Goal: Information Seeking & Learning: Find specific fact

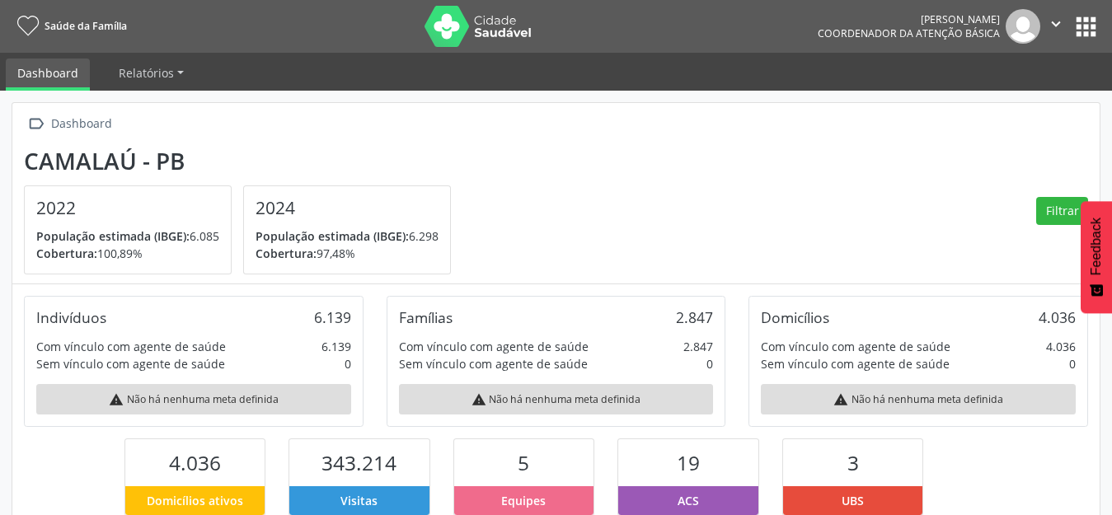
scroll to position [274, 362]
click at [1067, 31] on button "" at bounding box center [1055, 26] width 31 height 35
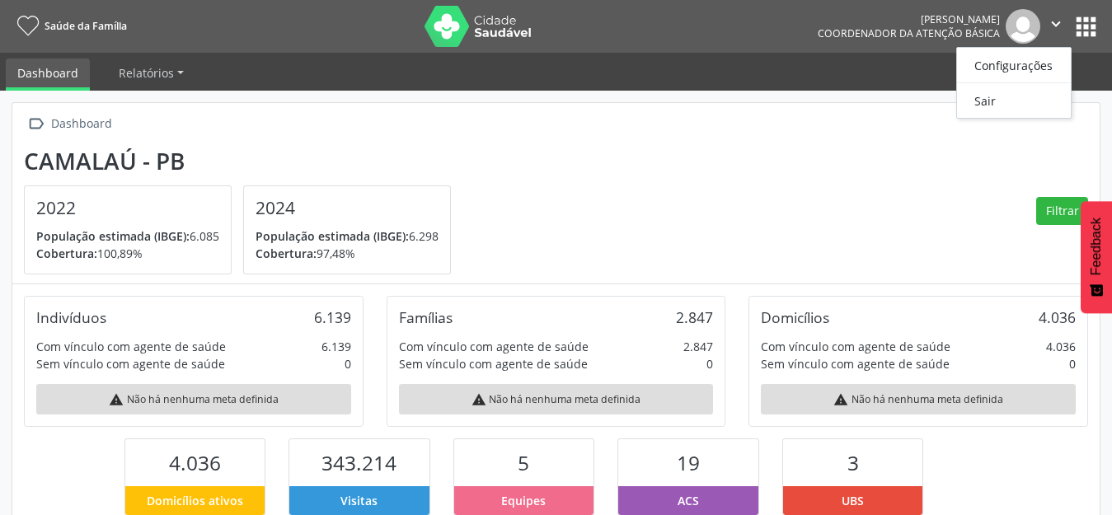
click at [1078, 17] on button "apps" at bounding box center [1085, 26] width 29 height 29
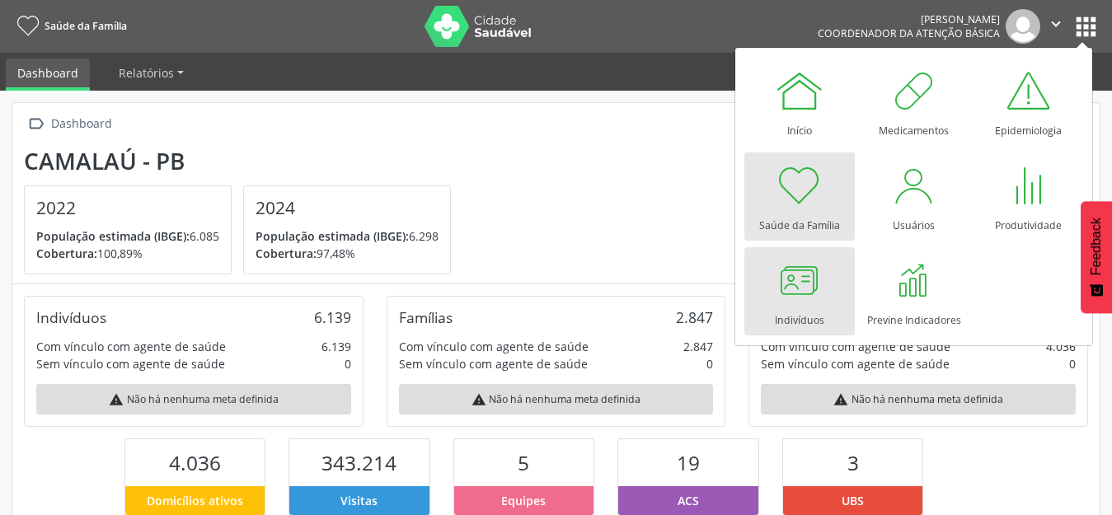
click at [794, 278] on div at bounding box center [799, 279] width 49 height 49
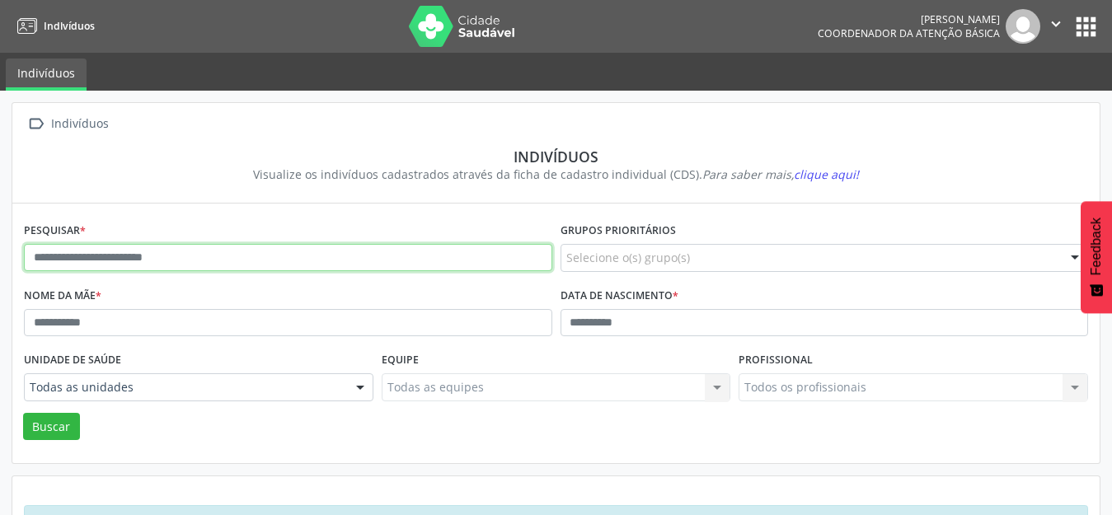
click at [92, 252] on input "text" at bounding box center [288, 258] width 528 height 28
type input "**********"
click at [23, 413] on button "Buscar" at bounding box center [51, 427] width 57 height 28
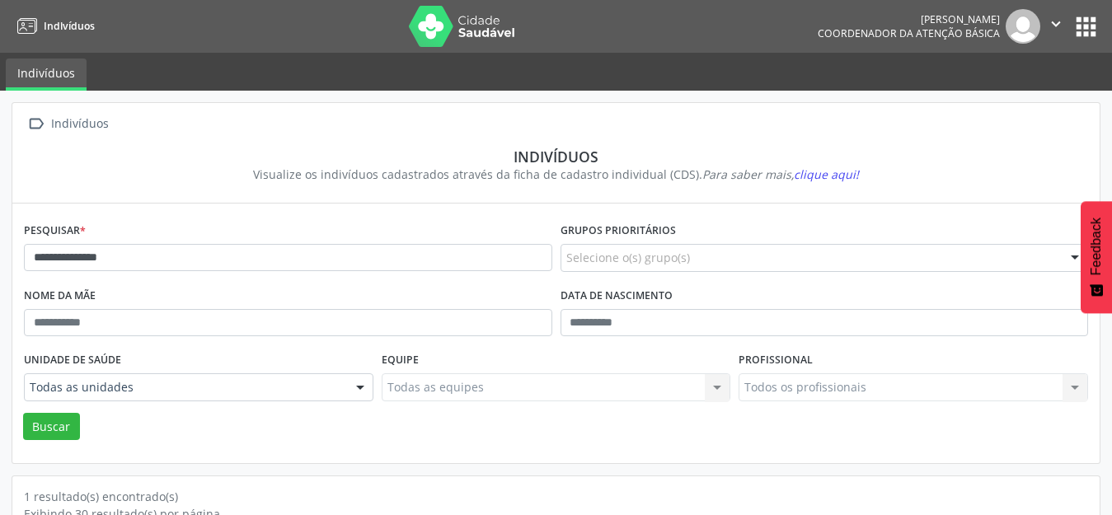
scroll to position [157, 0]
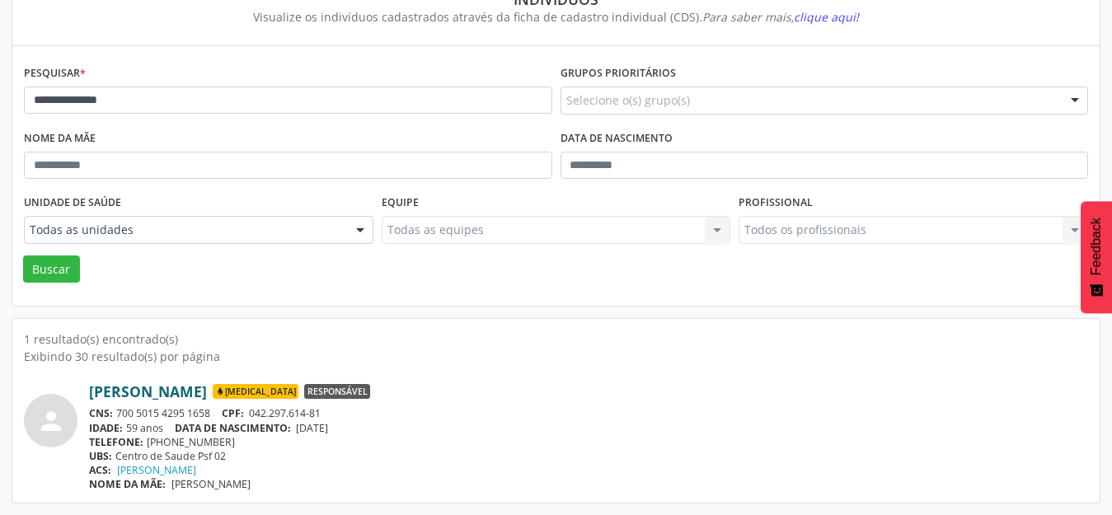
click at [202, 389] on link "Josefa Maria da Silva" at bounding box center [148, 391] width 118 height 18
click at [518, 392] on div "Josefa Maria da Silva Diabetes Responsável" at bounding box center [588, 391] width 999 height 18
click at [576, 389] on div "Josefa Maria da Silva Diabetes Responsável" at bounding box center [588, 391] width 999 height 18
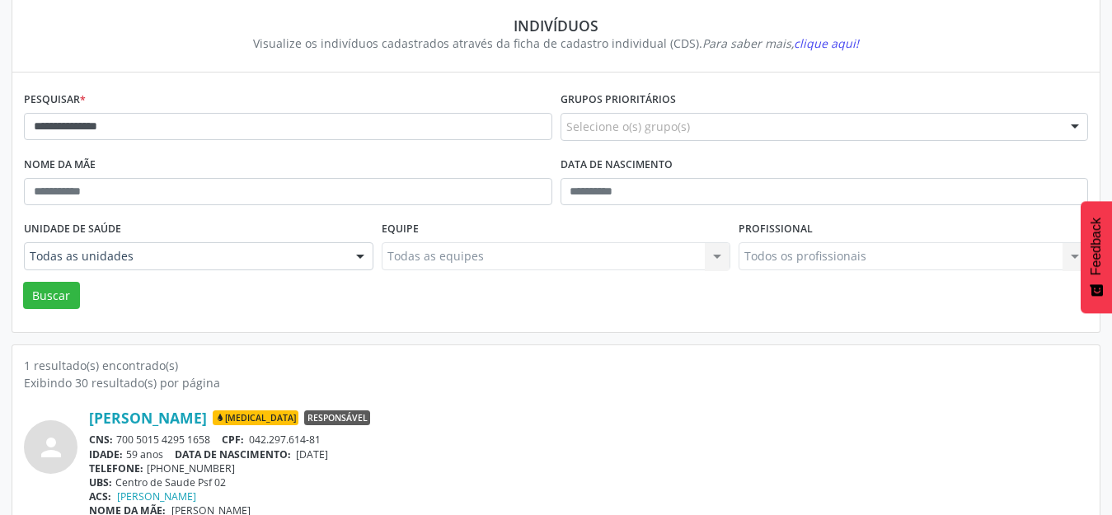
scroll to position [0, 0]
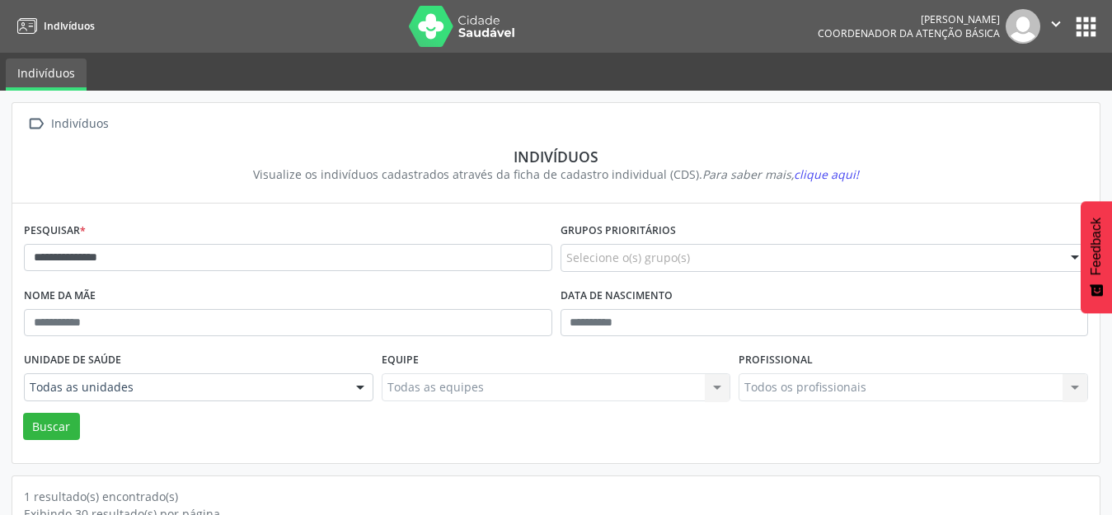
click at [513, 26] on img at bounding box center [462, 26] width 107 height 41
